Goal: Entertainment & Leisure: Consume media (video, audio)

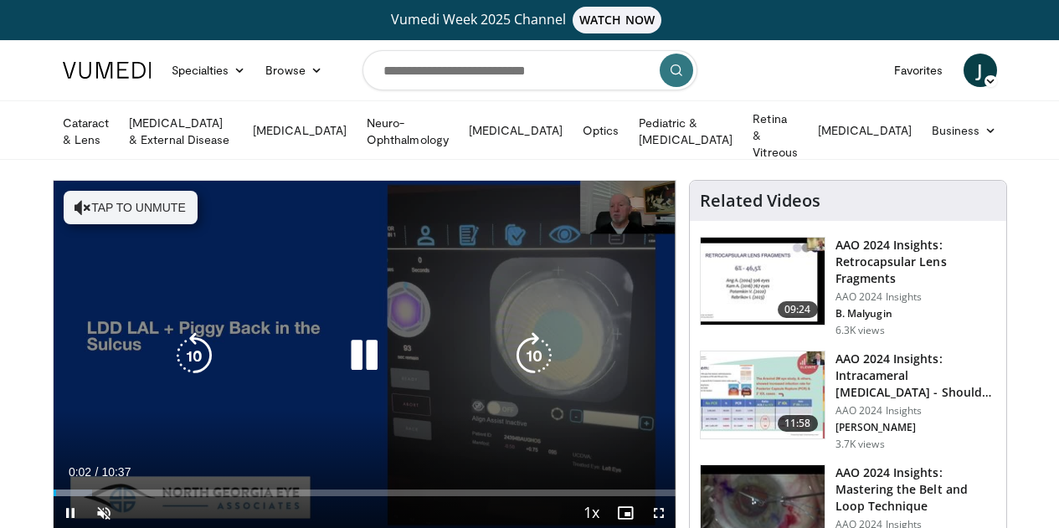
click at [76, 191] on button "Tap to unmute" at bounding box center [131, 207] width 134 height 33
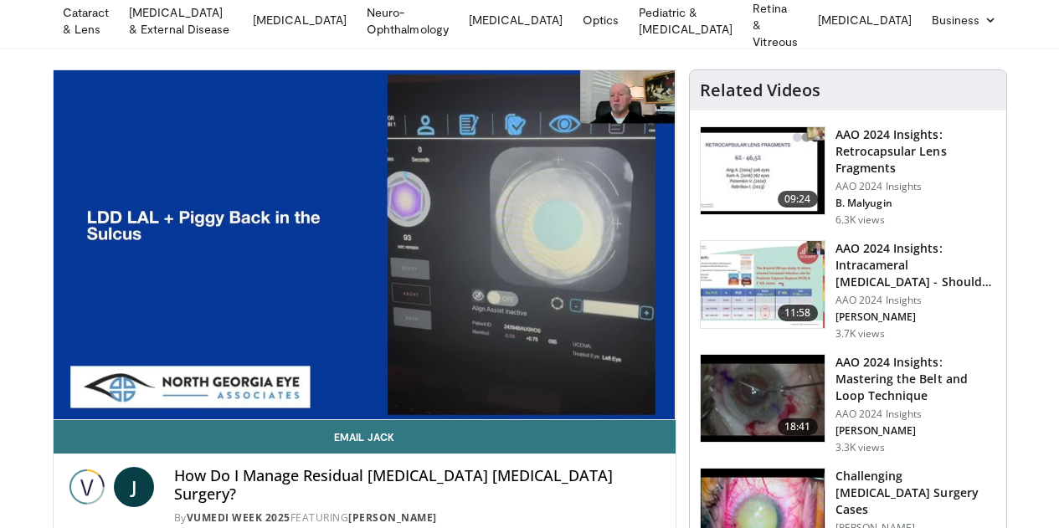
scroll to position [122, 0]
